Goal: Find specific fact: Find specific fact

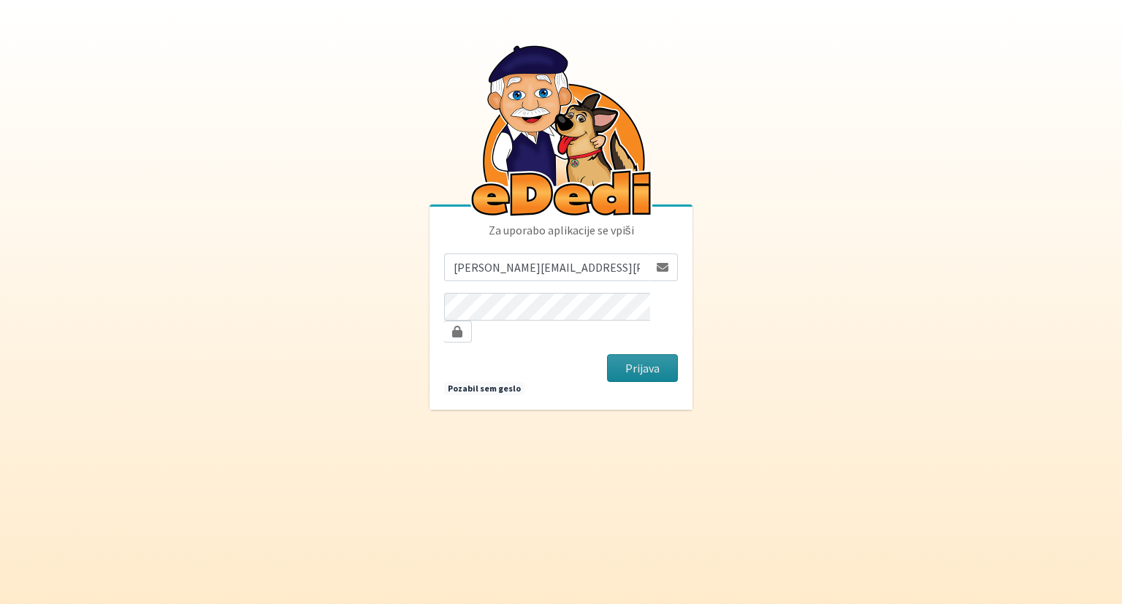
click at [649, 361] on button "Prijava" at bounding box center [642, 368] width 71 height 28
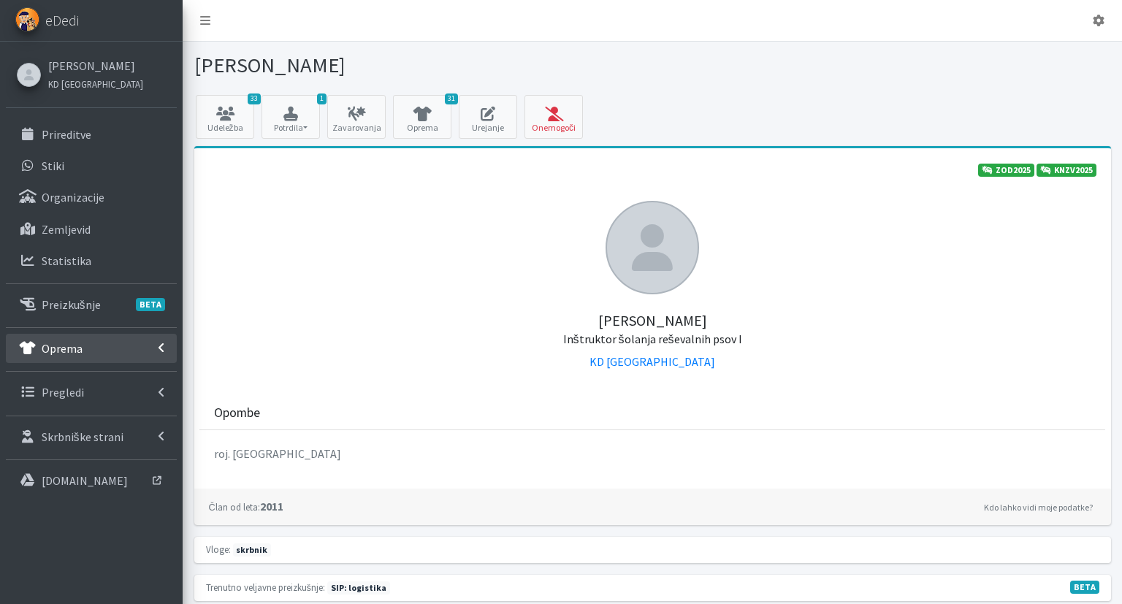
click at [118, 340] on link "Oprema" at bounding box center [91, 348] width 171 height 29
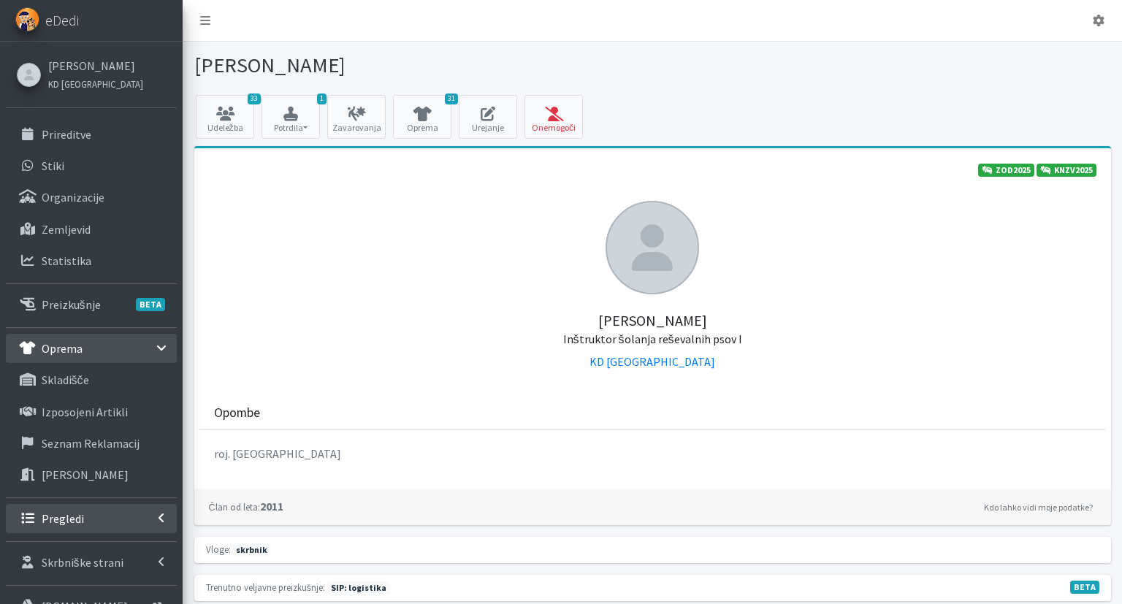
click at [115, 516] on link "Pregledi" at bounding box center [91, 518] width 171 height 29
click at [104, 544] on link "Vodniki" at bounding box center [91, 550] width 171 height 29
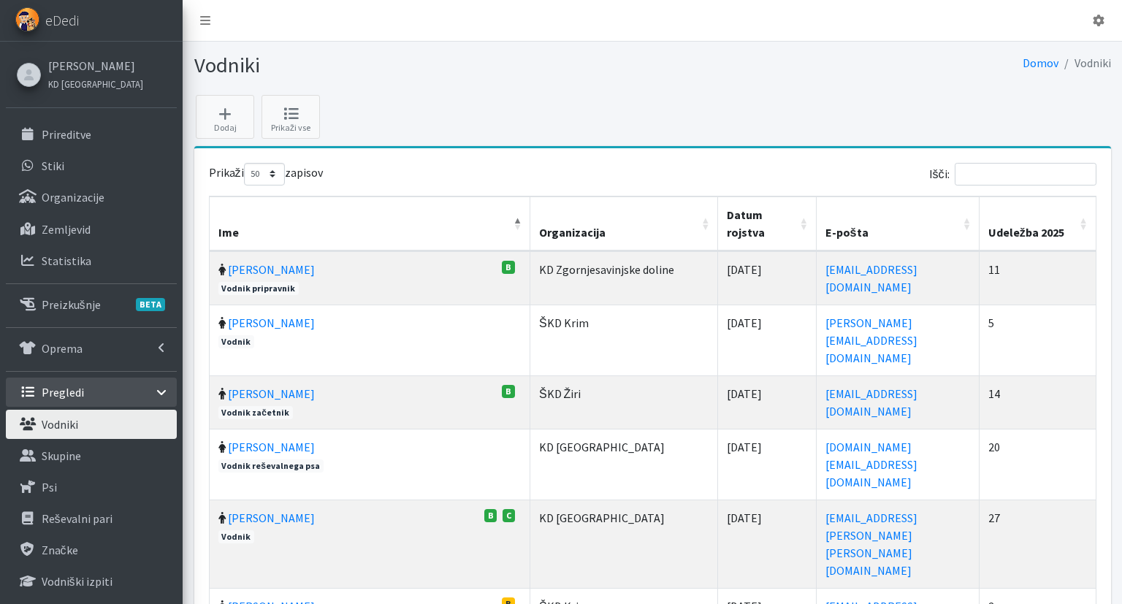
select select "50"
drag, startPoint x: 963, startPoint y: 179, endPoint x: 983, endPoint y: 172, distance: 21.7
click at [977, 177] on label "Išči:" at bounding box center [1012, 174] width 167 height 23
click at [983, 172] on input "Išči:" at bounding box center [1026, 174] width 142 height 23
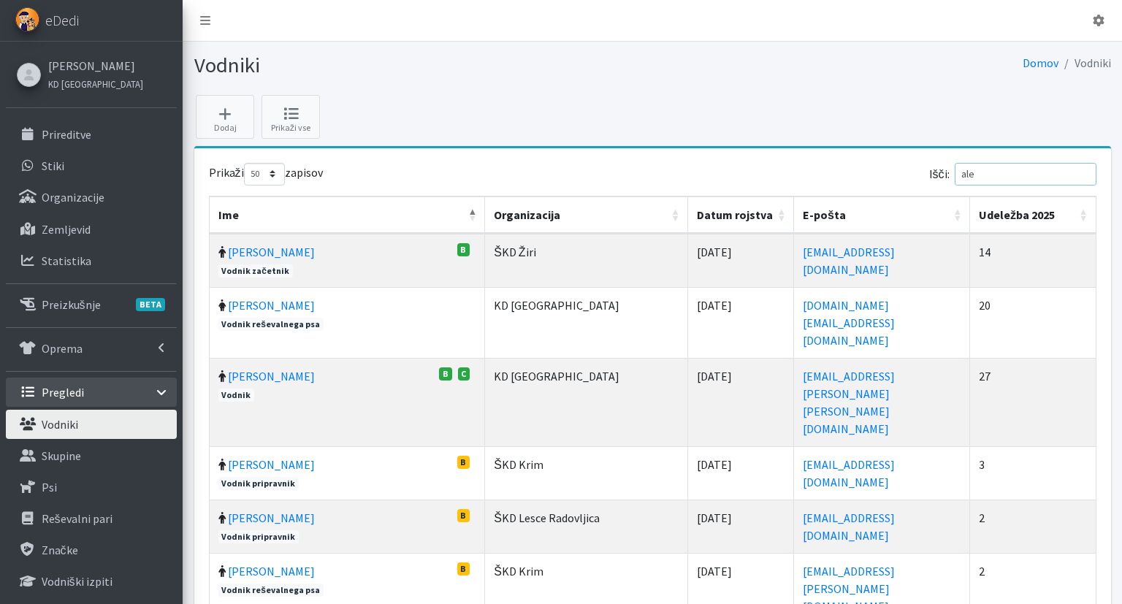
drag, startPoint x: 1001, startPoint y: 178, endPoint x: 945, endPoint y: 177, distance: 56.3
click at [955, 177] on input "ale" at bounding box center [1026, 174] width 142 height 23
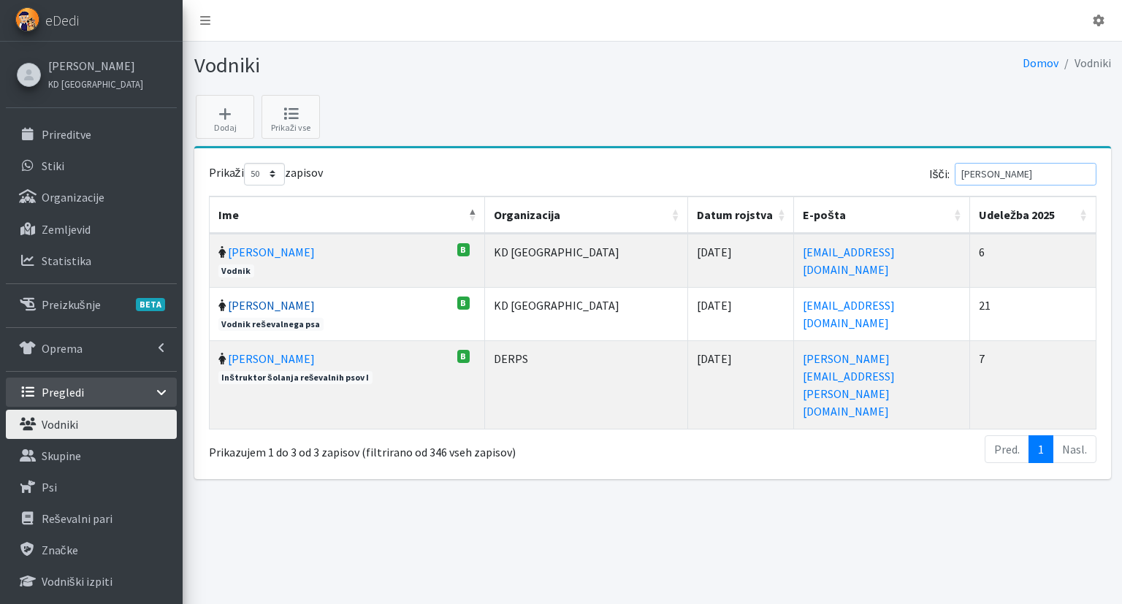
type input "sara"
click at [256, 299] on link "[PERSON_NAME]" at bounding box center [271, 305] width 87 height 15
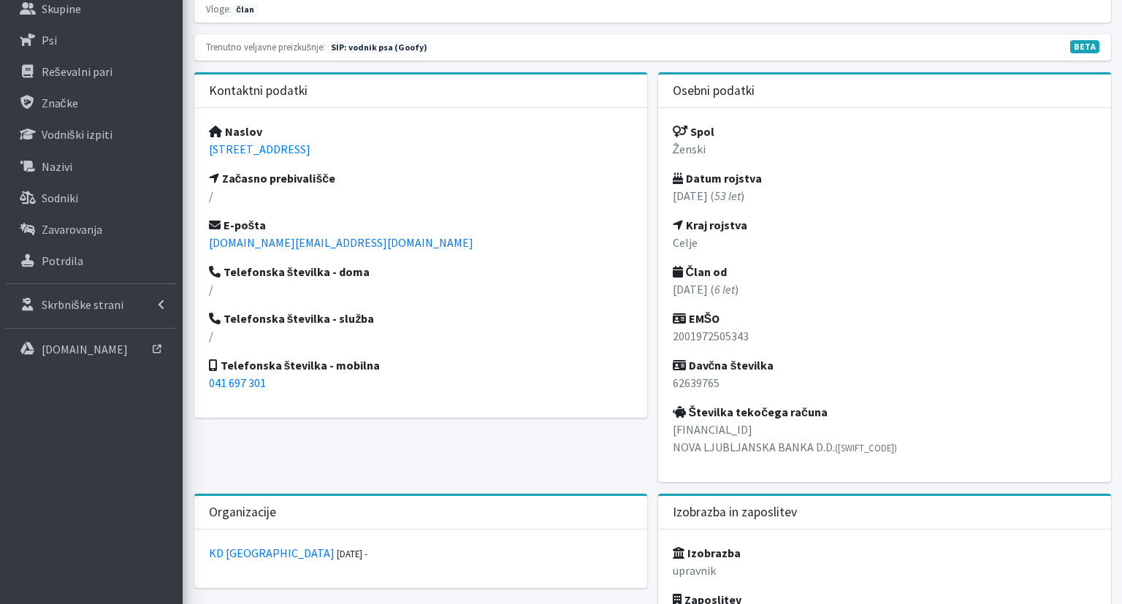
scroll to position [462, 0]
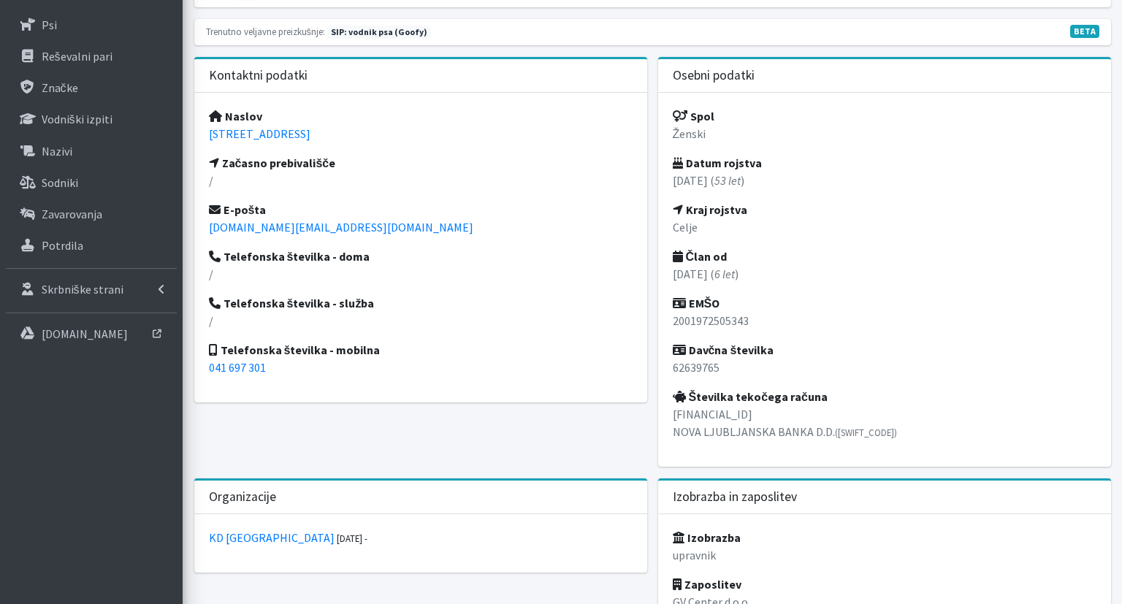
drag, startPoint x: 381, startPoint y: 132, endPoint x: 197, endPoint y: 138, distance: 184.2
click at [197, 138] on div "Naslov Tavčarjeva 4, 1000 Ljubljana Začasno prebivališče / E-pošta alla.ac@gmai…" at bounding box center [420, 248] width 453 height 310
copy link "Tavčarjeva 4, 1000 Ljubljana"
drag, startPoint x: 731, startPoint y: 370, endPoint x: 658, endPoint y: 373, distance: 73.2
click at [658, 373] on div "Spol Ženski Datum rojstva 20.01.1972 ( 53 let ) Kraj rojstva Celje Član od 11.1…" at bounding box center [884, 280] width 453 height 374
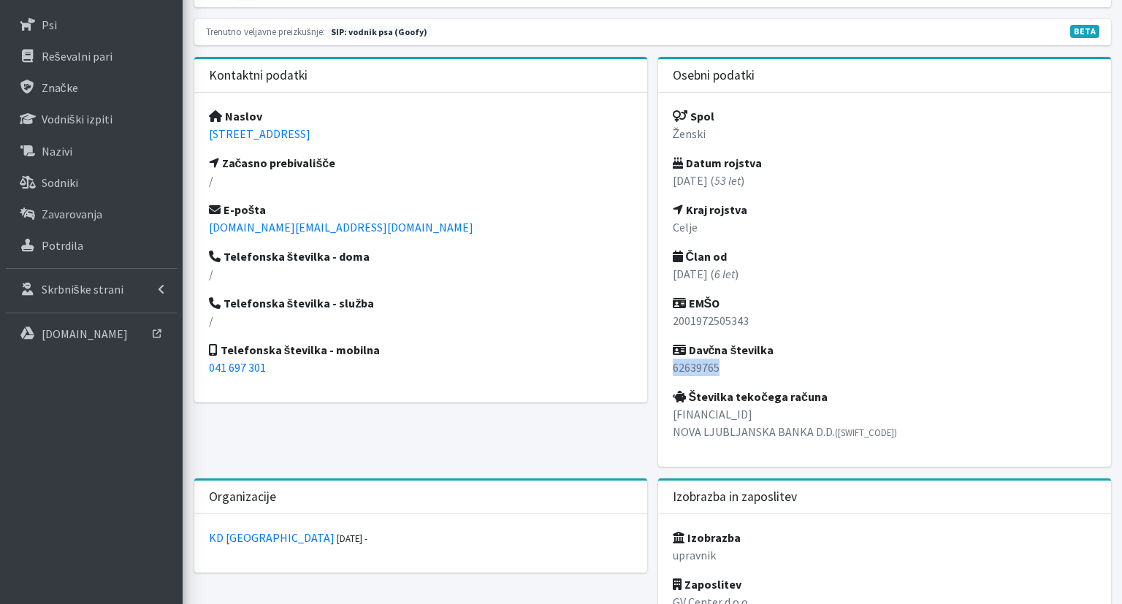
copy p "62639765"
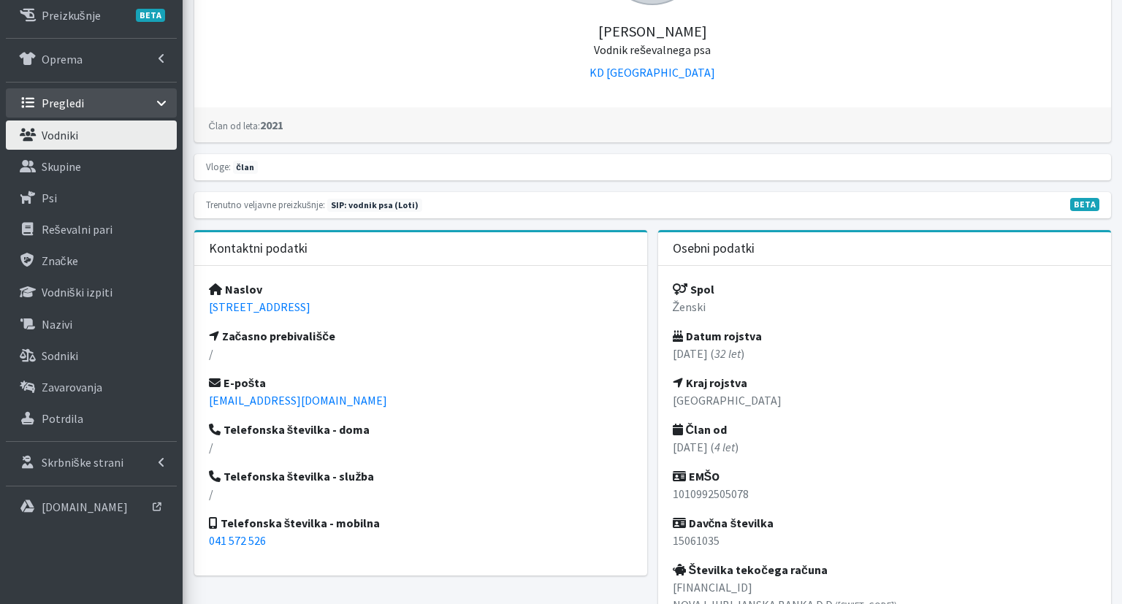
scroll to position [462, 0]
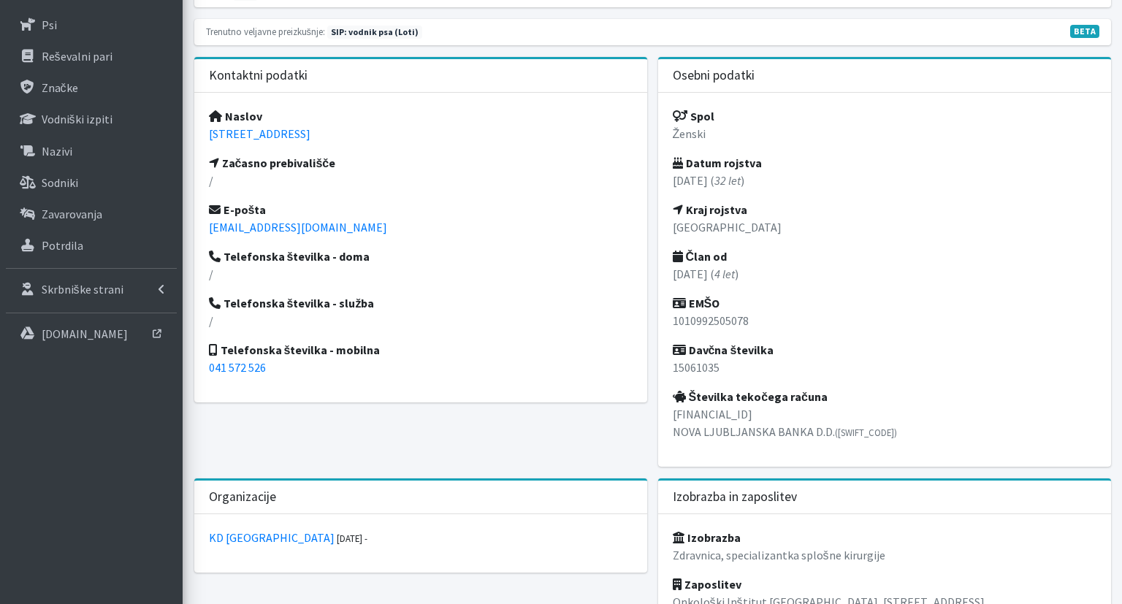
drag, startPoint x: 390, startPoint y: 132, endPoint x: 193, endPoint y: 133, distance: 197.3
click at [193, 133] on div "Kontaktni podatki Naslov [STREET_ADDRESS] Začasno prebivališče / E-pošta [EMAIL…" at bounding box center [420, 268] width 464 height 422
copy link "[STREET_ADDRESS]"
drag, startPoint x: 724, startPoint y: 367, endPoint x: 668, endPoint y: 370, distance: 56.3
click at [668, 370] on div "Spol Ženski Datum rojstva 10.10.1992 ( 32 let ) Kraj rojstva Ljubljana Član od …" at bounding box center [884, 280] width 453 height 374
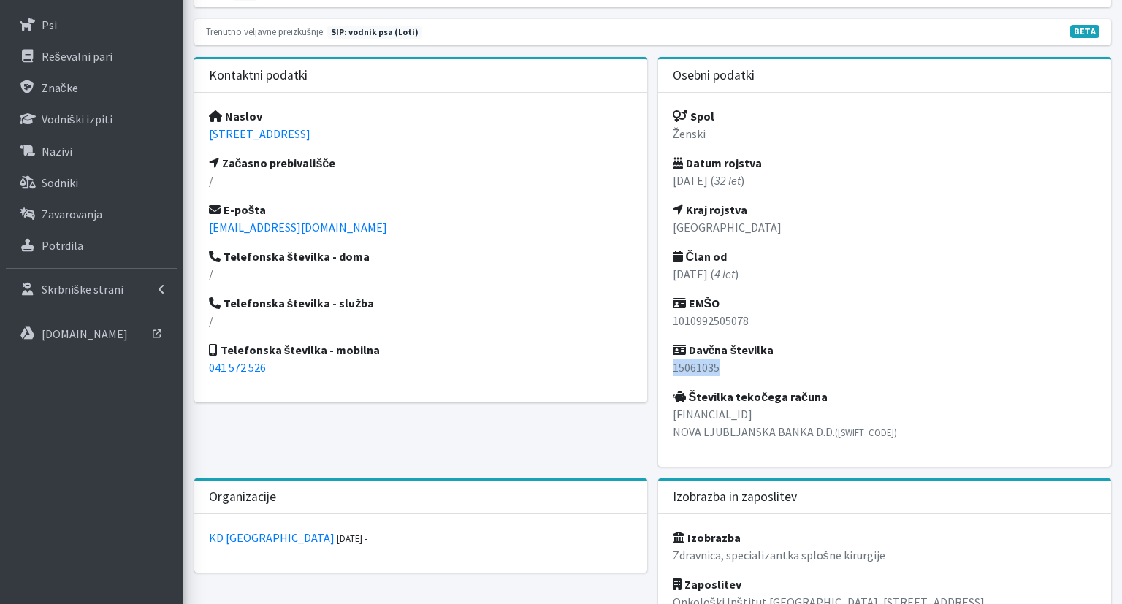
copy p "15061035"
